Goal: Task Accomplishment & Management: Use online tool/utility

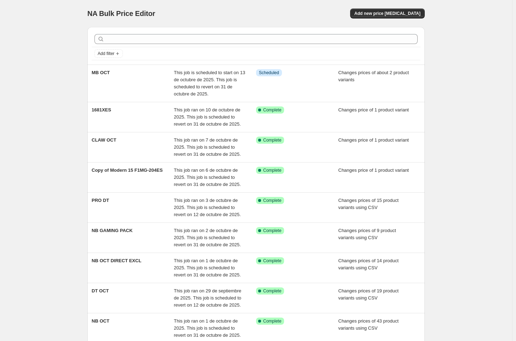
click at [465, 96] on div "NA Bulk Price Editor. This page is ready NA Bulk Price Editor Add new price [ME…" at bounding box center [256, 222] width 512 height 444
click at [376, 10] on button "Add new price [MEDICAL_DATA]" at bounding box center [387, 14] width 75 height 10
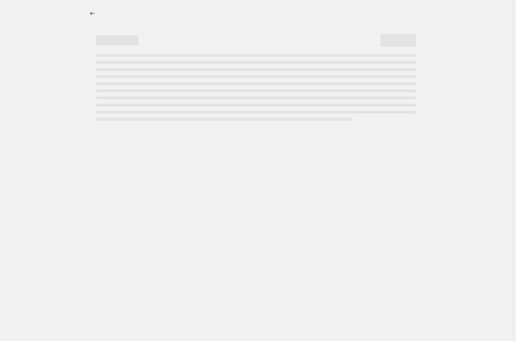
select select "percentage"
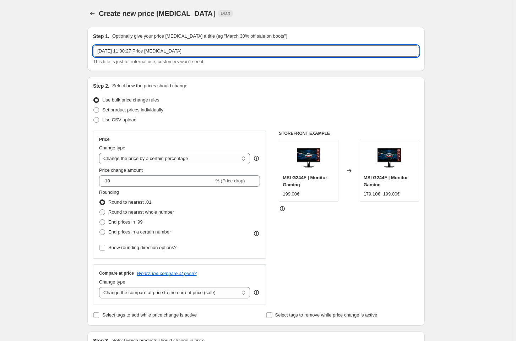
click at [173, 49] on input "[DATE] 11:00:27 Price [MEDICAL_DATA]" at bounding box center [256, 50] width 326 height 11
click at [163, 50] on input "[DATE] 11:00:27 Price [MEDICAL_DATA]" at bounding box center [256, 50] width 326 height 11
type input "m"
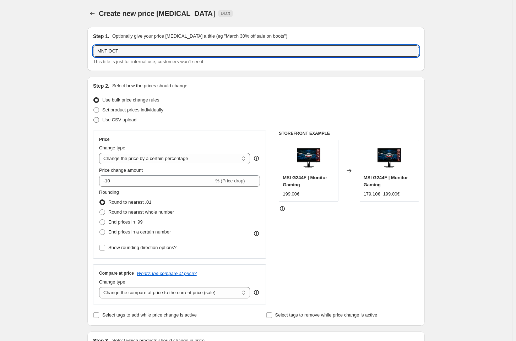
type input "MNT OCT"
click at [121, 123] on span "Use CSV upload" at bounding box center [119, 119] width 34 height 7
click at [94, 118] on input "Use CSV upload" at bounding box center [93, 117] width 0 height 0
radio input "true"
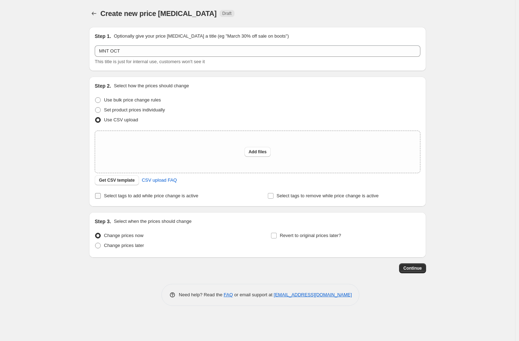
click at [128, 196] on span "Select tags to add while price change is active" at bounding box center [151, 195] width 94 height 5
click at [101, 196] on input "Select tags to add while price change is active" at bounding box center [98, 196] width 6 height 6
checkbox input "true"
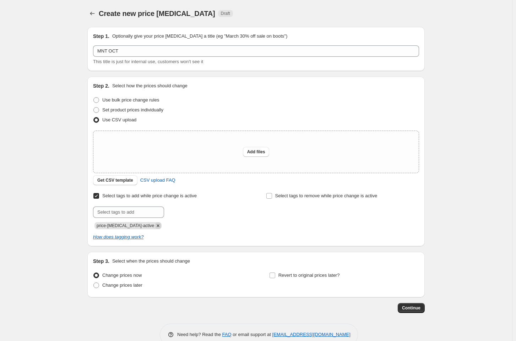
click at [155, 228] on icon "Remove price-change-job-active" at bounding box center [158, 226] width 6 height 6
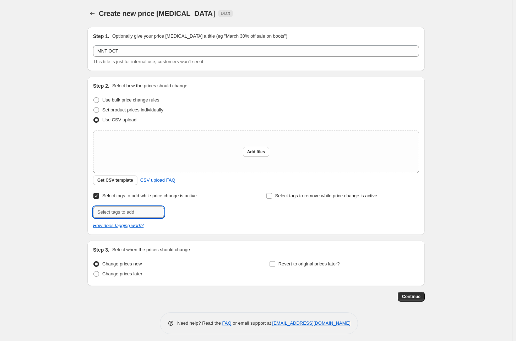
click at [139, 218] on input "text" at bounding box center [128, 212] width 71 height 11
type input "offer"
click at [182, 213] on span "offer" at bounding box center [185, 211] width 10 height 5
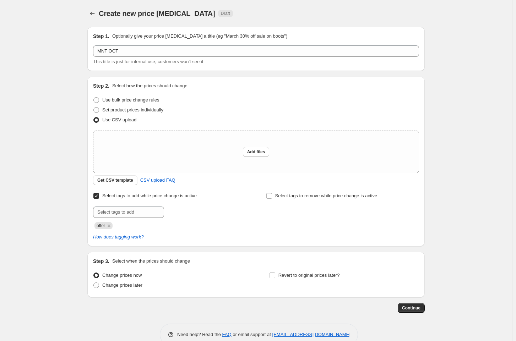
click at [55, 191] on div "Create new price [MEDICAL_DATA]. This page is ready Create new price [MEDICAL_D…" at bounding box center [256, 178] width 512 height 356
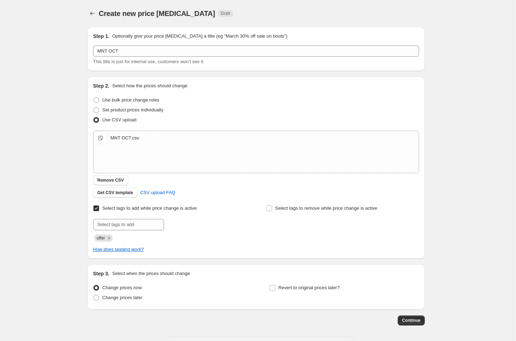
scroll to position [27, 0]
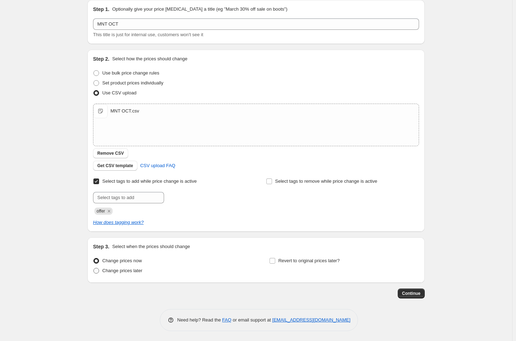
click at [127, 271] on span "Change prices later" at bounding box center [122, 270] width 40 height 5
click at [94, 268] on input "Change prices later" at bounding box center [93, 268] width 0 height 0
radio input "true"
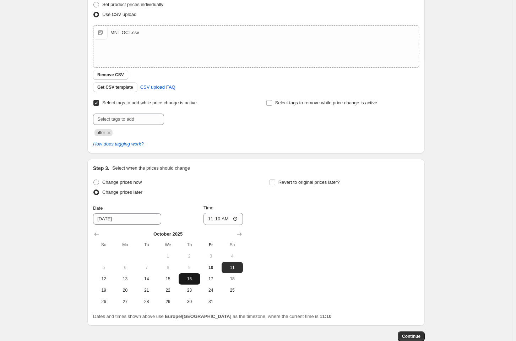
scroll to position [148, 0]
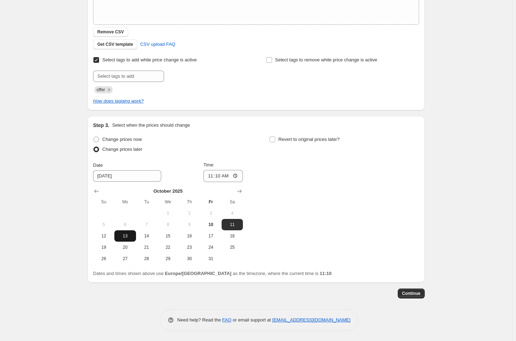
click at [124, 233] on span "13" at bounding box center [125, 236] width 16 height 6
type input "[DATE]"
click at [222, 180] on input "11:10" at bounding box center [223, 176] width 40 height 12
type input "00:05"
click at [288, 146] on div "Revert to original prices later?" at bounding box center [344, 145] width 150 height 21
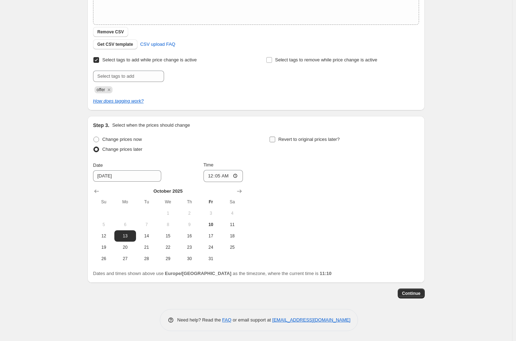
click at [288, 141] on span "Revert to original prices later?" at bounding box center [308, 139] width 61 height 5
click at [275, 141] on input "Revert to original prices later?" at bounding box center [272, 140] width 6 height 6
checkbox input "true"
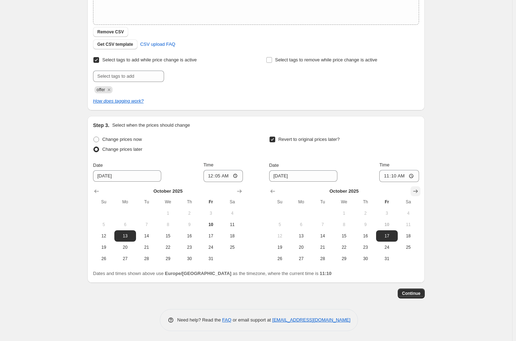
click at [417, 189] on icon "Show next month, November 2025" at bounding box center [415, 191] width 7 height 7
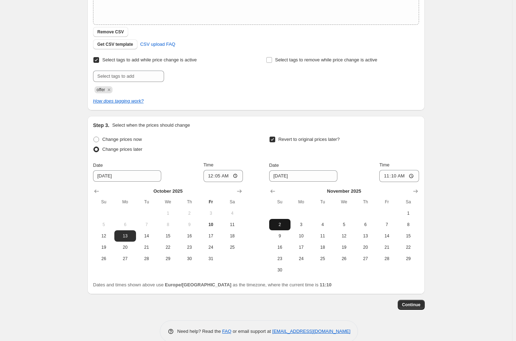
click at [287, 224] on span "2" at bounding box center [280, 225] width 16 height 6
type input "[DATE]"
click at [395, 178] on input "11:10" at bounding box center [399, 176] width 40 height 12
type input "23:59"
click at [474, 256] on div "Create new price [MEDICAL_DATA]. This page is ready Create new price [MEDICAL_D…" at bounding box center [256, 103] width 512 height 502
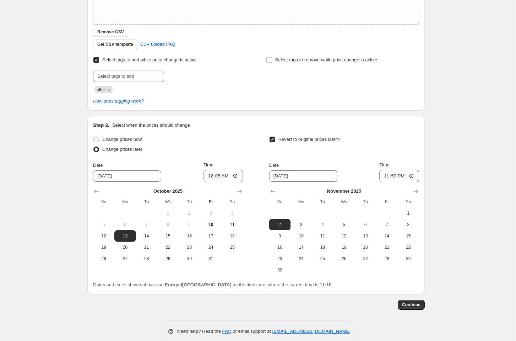
click at [500, 139] on div "Create new price [MEDICAL_DATA]. This page is ready Create new price [MEDICAL_D…" at bounding box center [256, 103] width 512 height 502
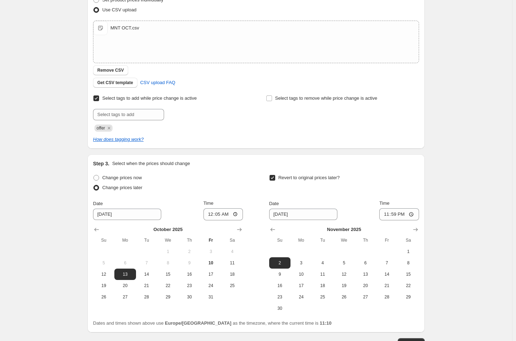
scroll to position [160, 0]
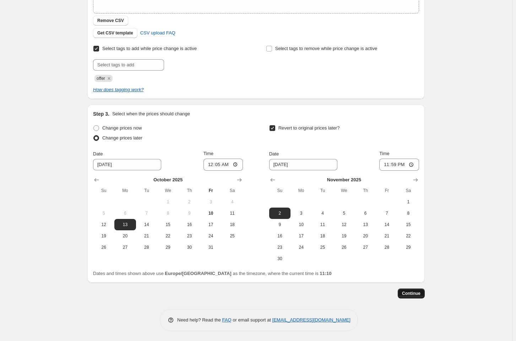
click at [408, 294] on span "Continue" at bounding box center [411, 294] width 18 height 6
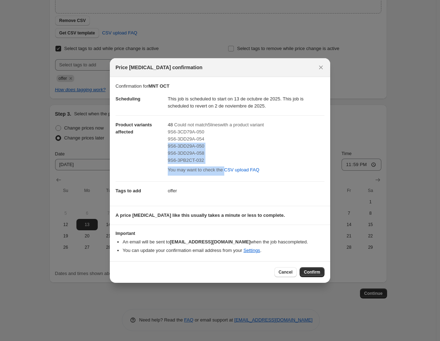
drag, startPoint x: 301, startPoint y: 181, endPoint x: 271, endPoint y: 140, distance: 50.4
click at [272, 140] on dd "48 Could not match 5 line s with a product variant 9S6-3CD79A-050 9S6-3DD29A-05…" at bounding box center [246, 148] width 157 height 66
click at [249, 137] on div "9S6-3DD29A-054" at bounding box center [246, 139] width 157 height 7
click at [209, 125] on span "Could not match 5 line s with a product variant" at bounding box center [218, 124] width 89 height 5
click at [187, 135] on div "9S6-3CD79A-050" at bounding box center [246, 132] width 157 height 7
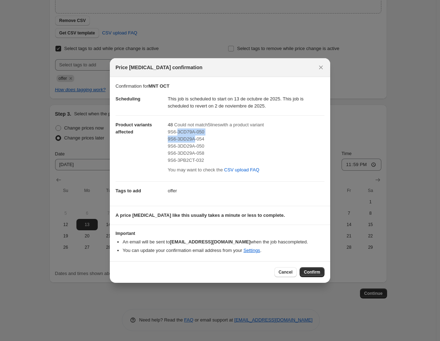
click at [187, 136] on div "9S6-3CD79A-050 9S6-3DD29A-054 9S6-3DD29A-050 9S6-3DD29A-058 9S6-3PB2CT-032" at bounding box center [246, 147] width 157 height 36
click at [191, 134] on span "9S6-3CD79A-050" at bounding box center [186, 131] width 37 height 5
drag, startPoint x: 287, startPoint y: 77, endPoint x: 270, endPoint y: 84, distance: 18.9
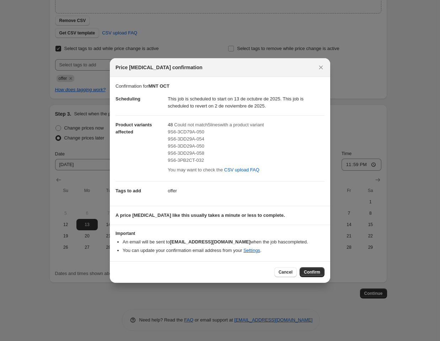
click at [287, 77] on div "Price [MEDICAL_DATA] confirmation" at bounding box center [220, 67] width 220 height 19
click at [187, 143] on span "9S6-3DD29A-050" at bounding box center [186, 145] width 37 height 5
click at [186, 138] on span "9S6-3DD29A-054" at bounding box center [186, 138] width 37 height 5
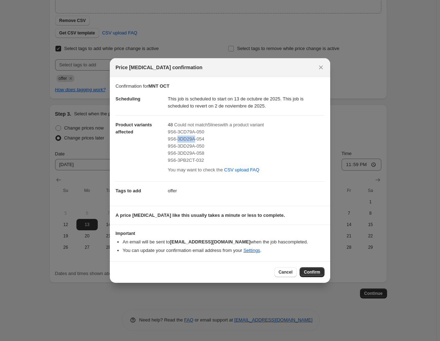
click at [186, 138] on span "9S6-3DD29A-054" at bounding box center [186, 138] width 37 height 5
copy span "9S6-3DD29A-054"
drag, startPoint x: 290, startPoint y: 140, endPoint x: 207, endPoint y: 151, distance: 83.8
click at [289, 140] on div "9S6-3DD29A-054" at bounding box center [246, 139] width 157 height 7
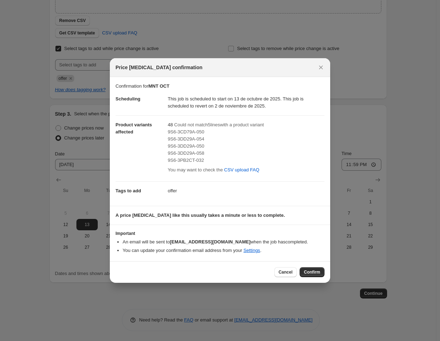
click at [183, 147] on span "9S6-3DD29A-050" at bounding box center [186, 145] width 37 height 5
copy span "9S6-3DD29A-050"
click at [298, 156] on div "9S6-3DD29A-058" at bounding box center [246, 153] width 157 height 7
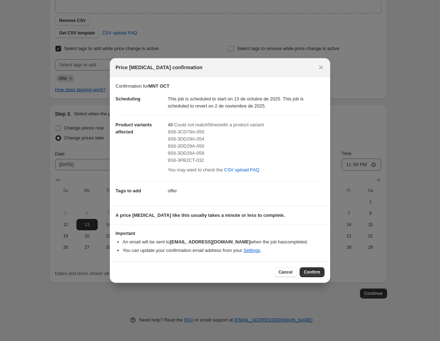
click at [189, 153] on span "9S6-3DD29A-058" at bounding box center [186, 153] width 37 height 5
copy span "9S6-3DD29A-058"
click at [293, 159] on div "9S6-3PB2CT-032" at bounding box center [246, 160] width 157 height 7
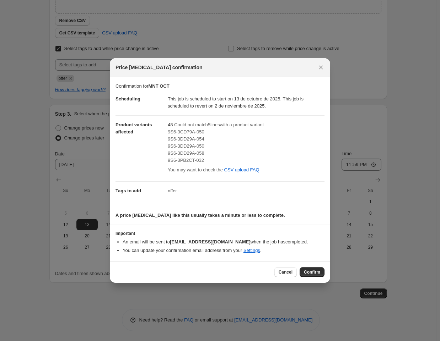
click at [188, 159] on span "9S6-3PB2CT-032" at bounding box center [186, 160] width 36 height 5
copy span "9S6-3PB2CT-032"
drag, startPoint x: 294, startPoint y: 181, endPoint x: 273, endPoint y: 162, distance: 29.4
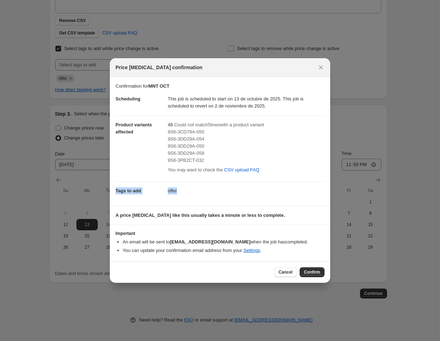
click at [278, 170] on dl "Scheduling This job is scheduled to start on 13 de octubre de 2025. This job is…" at bounding box center [219, 145] width 209 height 110
click at [310, 268] on button "Confirm" at bounding box center [311, 272] width 25 height 10
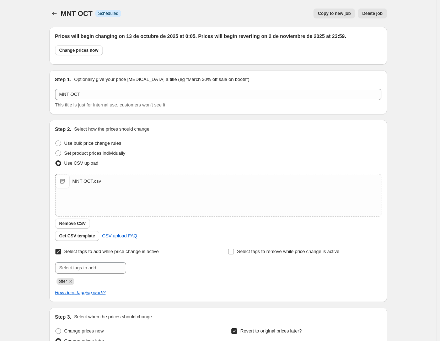
scroll to position [160, 0]
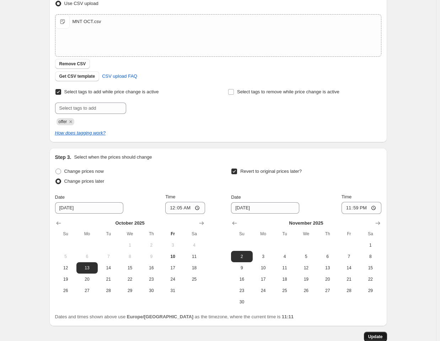
click at [379, 338] on span "Update" at bounding box center [375, 337] width 15 height 6
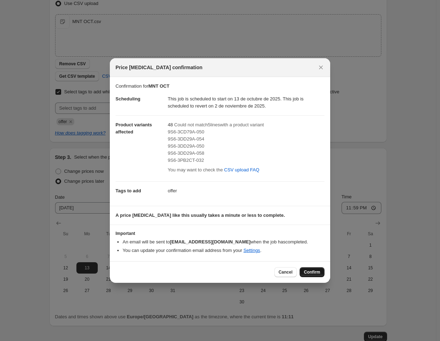
click at [312, 272] on span "Confirm" at bounding box center [312, 272] width 16 height 6
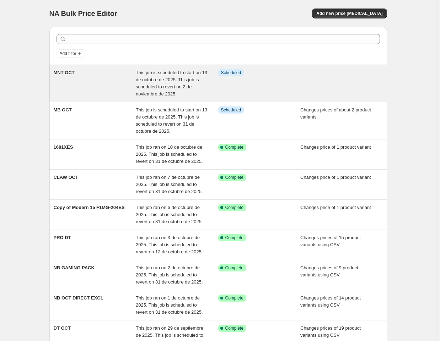
click at [99, 81] on div "MNT OCT" at bounding box center [95, 83] width 82 height 28
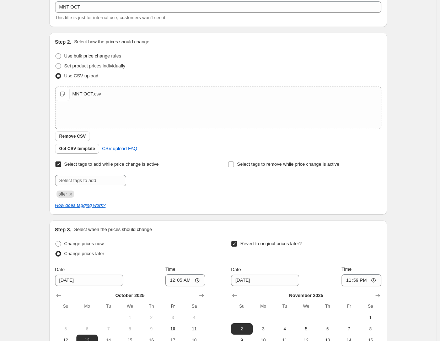
scroll to position [203, 0]
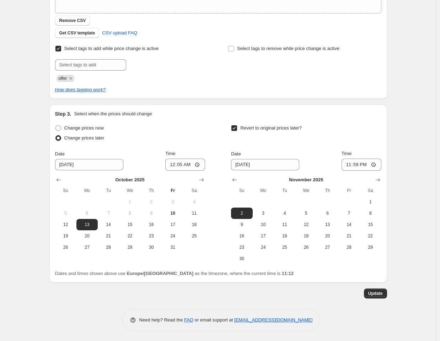
drag, startPoint x: 434, startPoint y: 47, endPoint x: 420, endPoint y: 39, distance: 15.6
click at [434, 47] on div "MNT OCT. This page is ready MNT OCT Info Scheduled Copy to new job Delete job M…" at bounding box center [218, 69] width 436 height 545
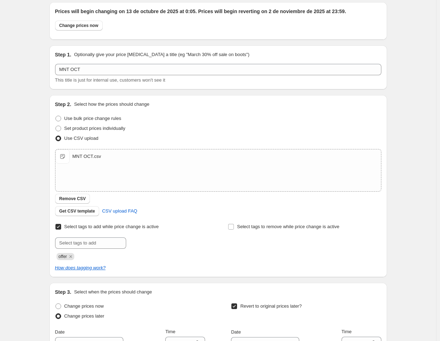
scroll to position [0, 0]
